Goal: Information Seeking & Learning: Check status

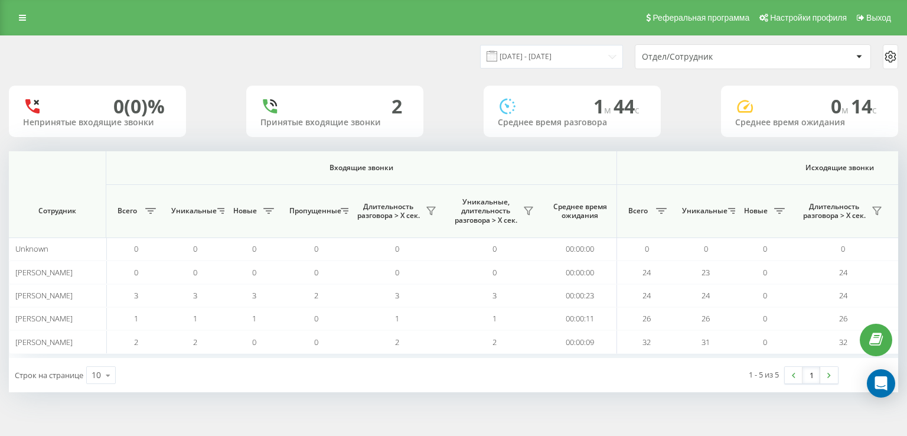
scroll to position [0, 758]
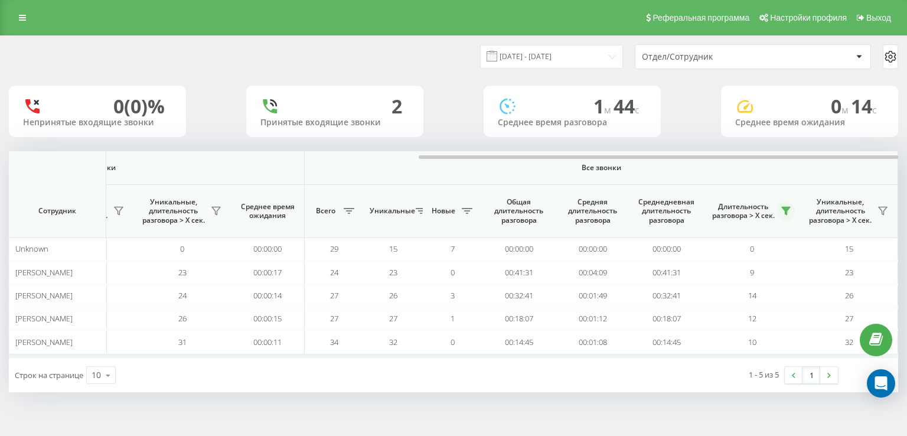
click at [790, 211] on button at bounding box center [786, 210] width 18 height 19
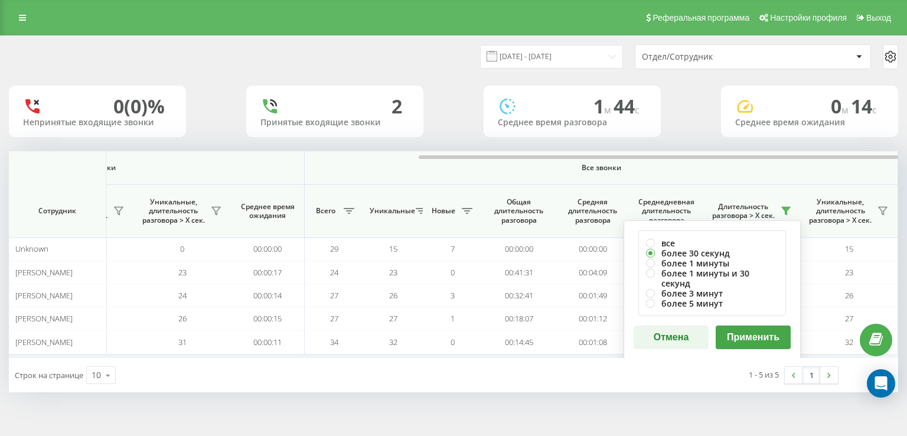
click at [750, 329] on button "Применить" at bounding box center [752, 337] width 75 height 24
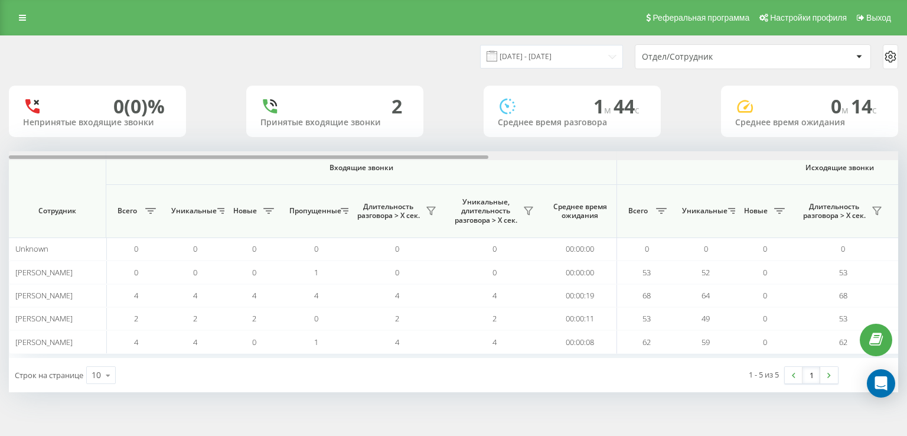
click at [780, 156] on div at bounding box center [453, 155] width 889 height 9
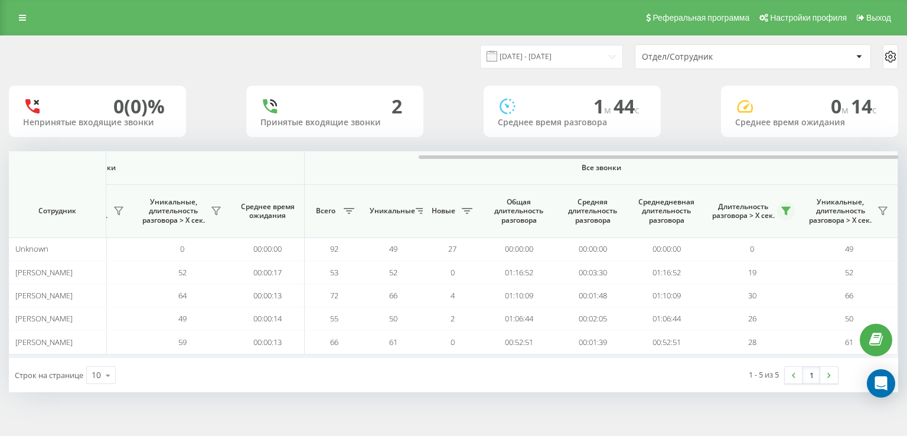
click at [782, 211] on icon at bounding box center [785, 210] width 9 height 9
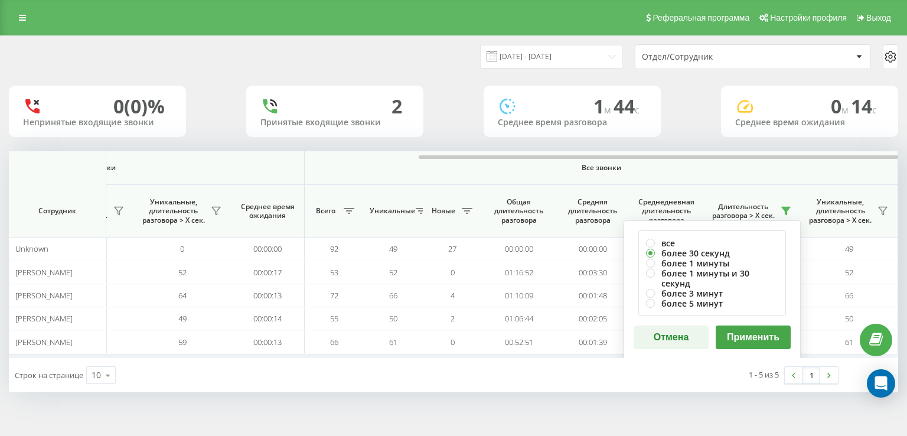
click at [746, 332] on button "Применить" at bounding box center [752, 337] width 75 height 24
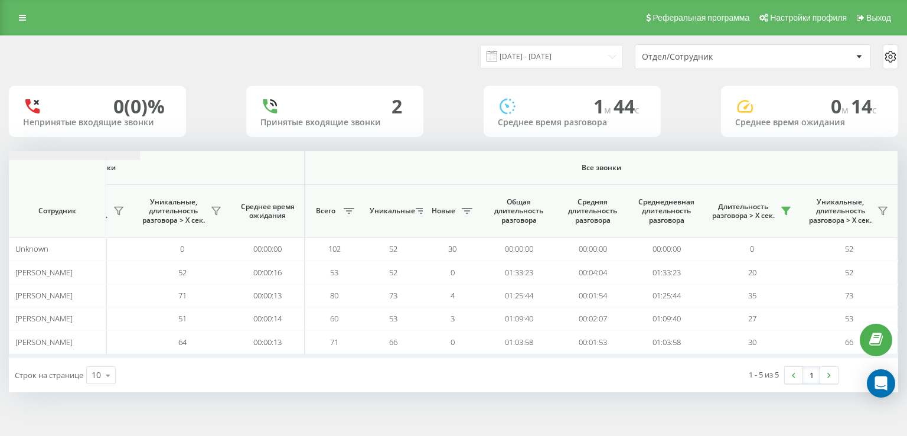
click at [788, 211] on icon at bounding box center [785, 210] width 9 height 9
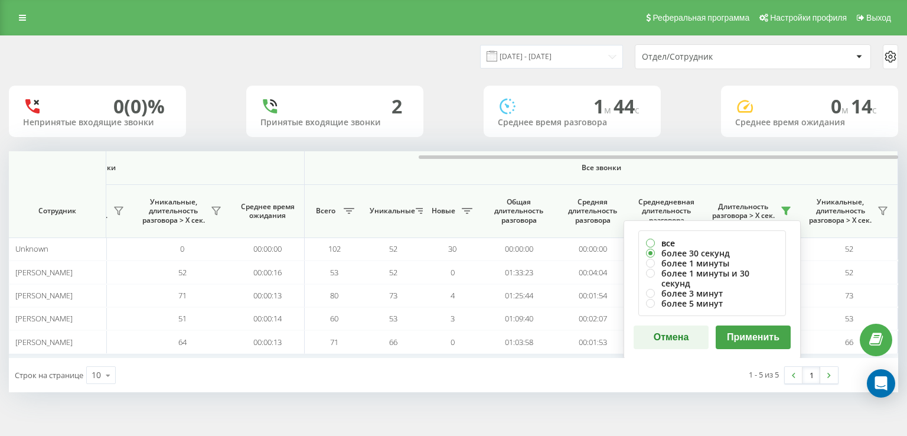
click at [673, 241] on label "все" at bounding box center [712, 243] width 132 height 10
radio input "true"
click at [747, 329] on button "Применить" at bounding box center [752, 337] width 75 height 24
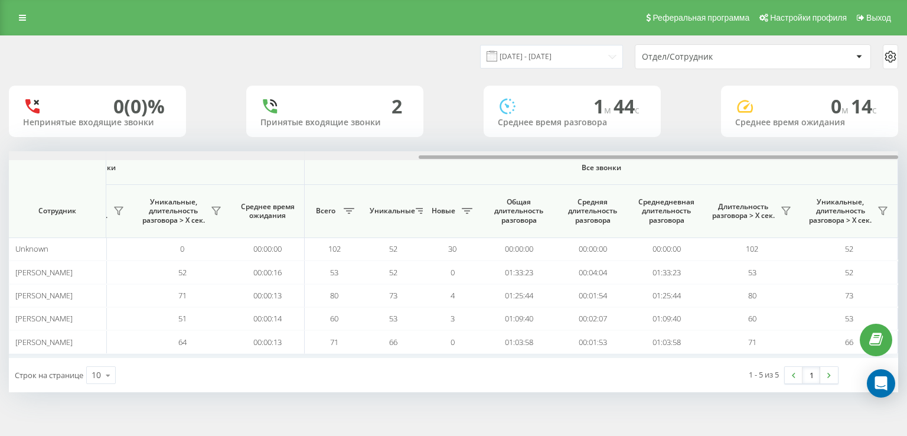
drag, startPoint x: 784, startPoint y: 158, endPoint x: 819, endPoint y: 193, distance: 49.7
click at [819, 193] on div "Входящие звонки Исходящие звонки Все звонки Сотрудник Всего Уникальные Новые Пр…" at bounding box center [453, 254] width 889 height 207
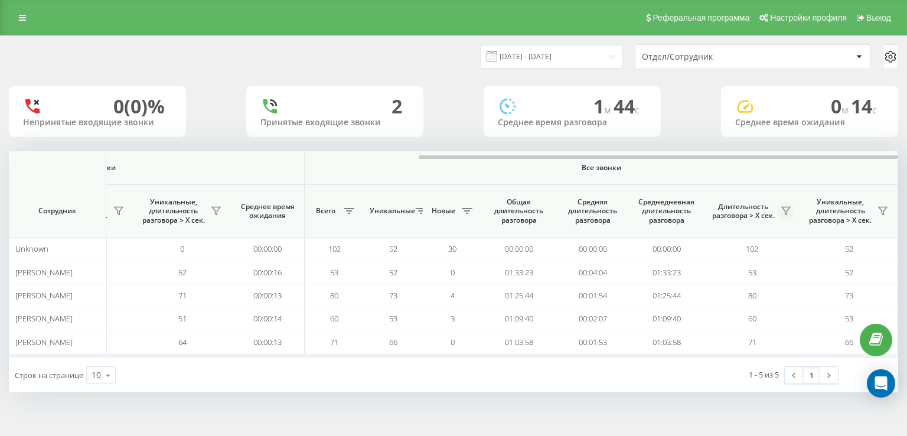
click at [790, 214] on button at bounding box center [786, 210] width 18 height 19
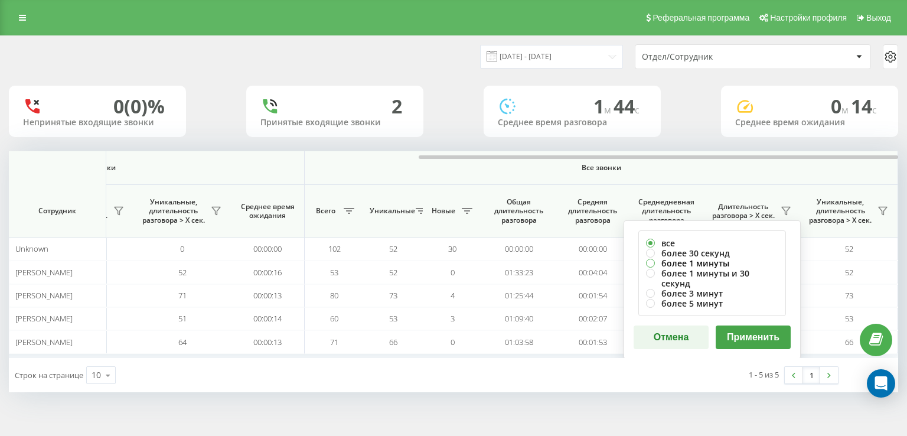
click at [714, 258] on label "более 1 минуты" at bounding box center [712, 263] width 132 height 10
radio input "true"
click at [711, 253] on label "более 30 секунд" at bounding box center [712, 253] width 132 height 10
radio input "true"
click at [741, 327] on button "Применить" at bounding box center [752, 337] width 75 height 24
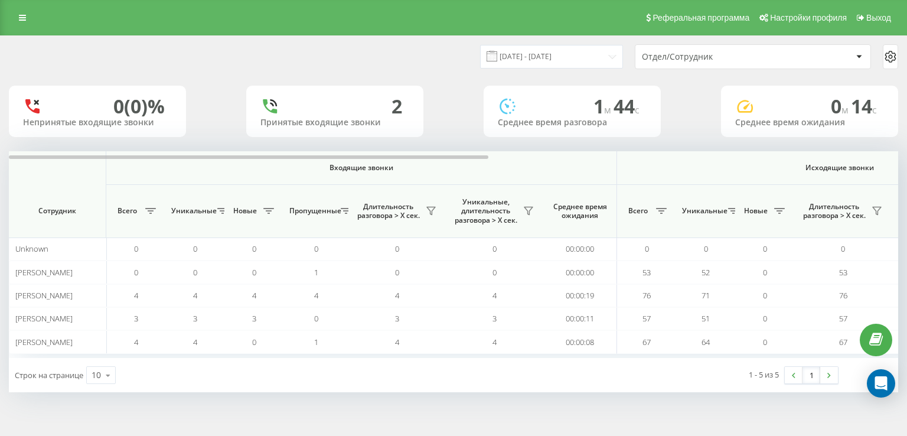
click at [800, 152] on div at bounding box center [453, 155] width 889 height 9
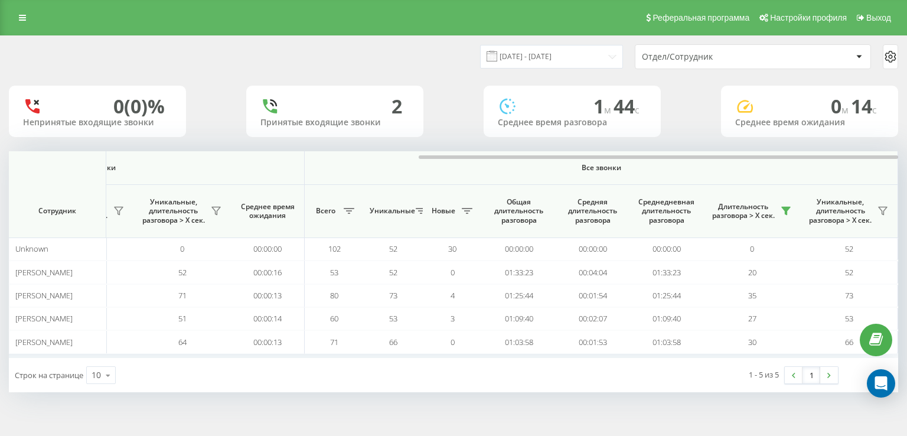
click at [406, 403] on div "[DATE] - [DATE] Отдел/Сотрудник 0 (0)% Непринятые входящие звонки 2 Принятые вх…" at bounding box center [453, 225] width 907 height 380
drag, startPoint x: 689, startPoint y: 153, endPoint x: 725, endPoint y: 129, distance: 43.4
click at [722, 152] on div at bounding box center [453, 155] width 889 height 9
